Goal: Task Accomplishment & Management: Manage account settings

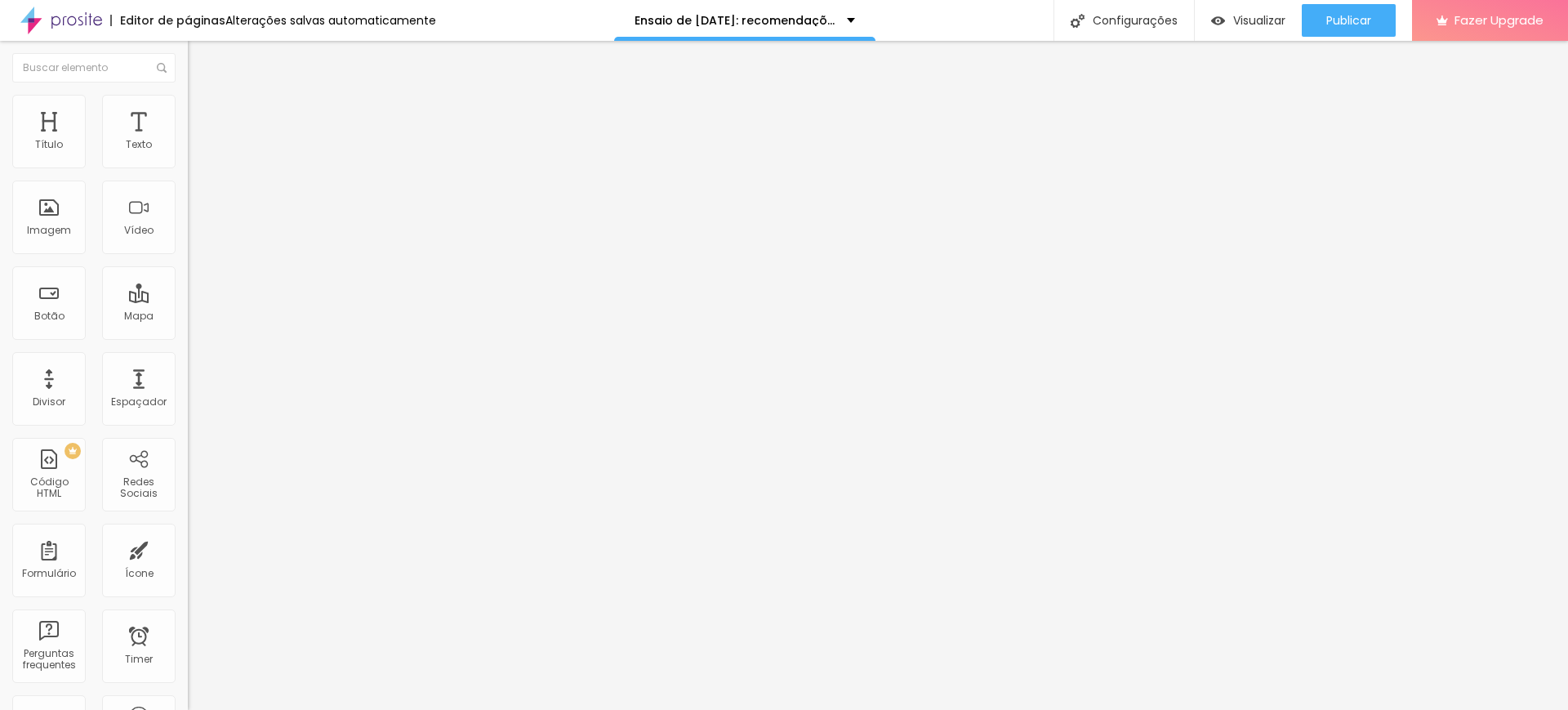
click at [187, 174] on span "Editar perguntas" at bounding box center [234, 167] width 93 height 14
drag, startPoint x: 803, startPoint y: 465, endPoint x: 874, endPoint y: 496, distance: 77.5
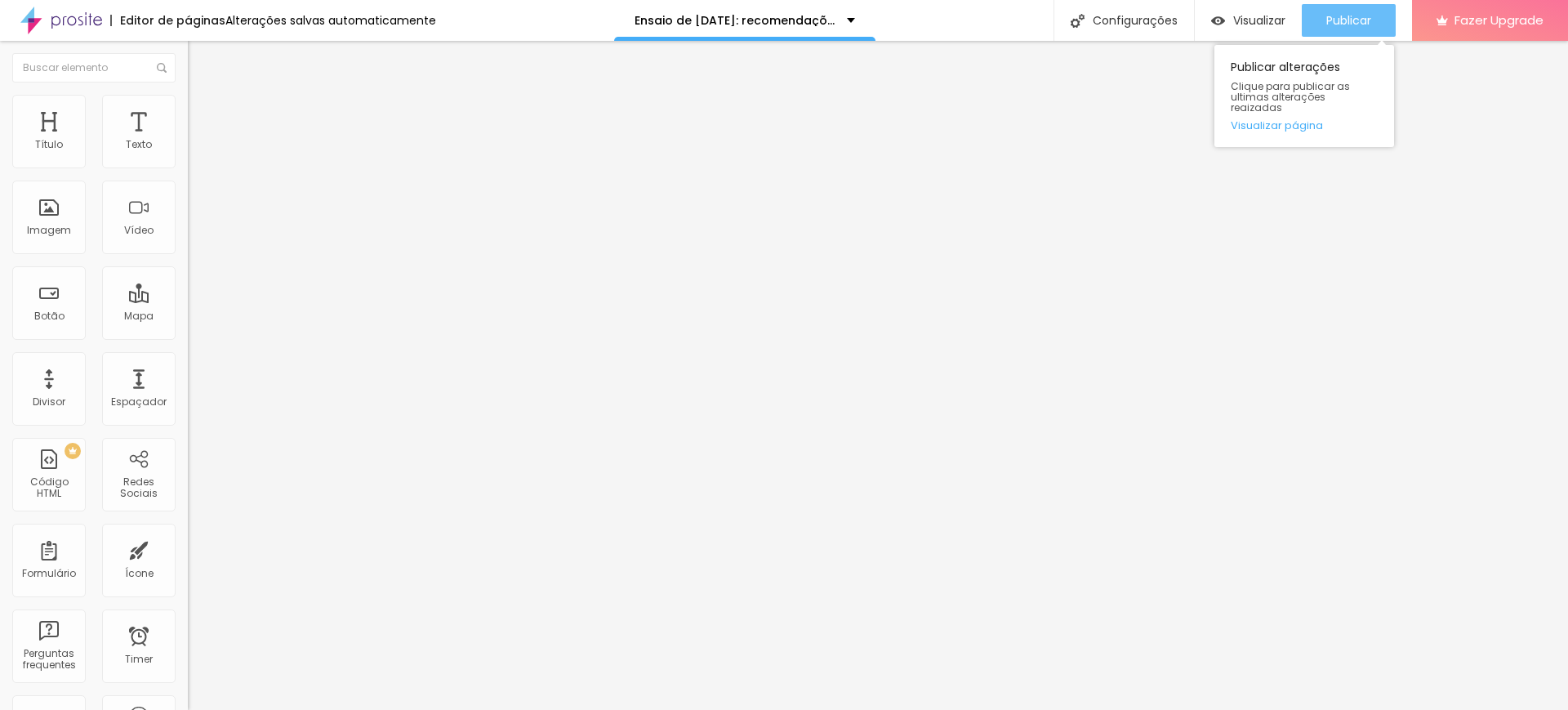
click at [1354, 15] on span "Publicar" at bounding box center [1348, 20] width 45 height 13
click at [1342, 18] on span "Publicar" at bounding box center [1348, 20] width 45 height 13
